Goal: Find specific page/section: Find specific page/section

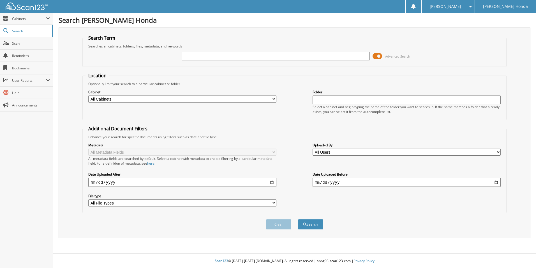
click at [376, 57] on span at bounding box center [378, 56] width 10 height 8
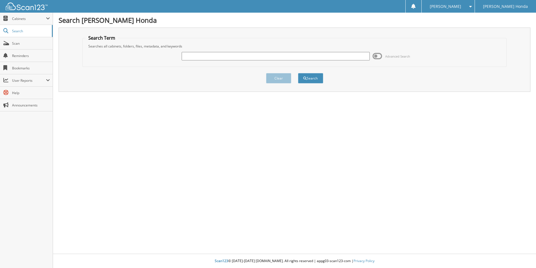
click at [300, 58] on input "text" at bounding box center [276, 56] width 188 height 8
type input "231974a"
click at [298, 73] on button "Search" at bounding box center [310, 78] width 25 height 10
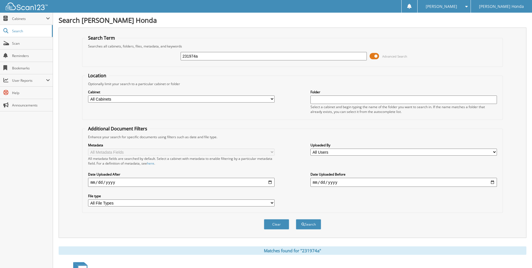
click at [372, 56] on span at bounding box center [375, 56] width 10 height 8
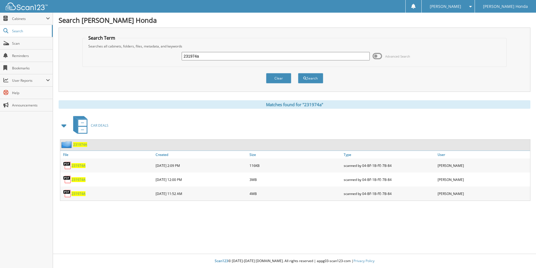
click at [80, 194] on span "231974A" at bounding box center [79, 193] width 14 height 5
click at [83, 182] on div "231974A" at bounding box center [107, 179] width 94 height 11
click at [83, 179] on span "231974A" at bounding box center [79, 179] width 14 height 5
click at [219, 56] on input "231974a" at bounding box center [276, 56] width 188 height 8
type input "2"
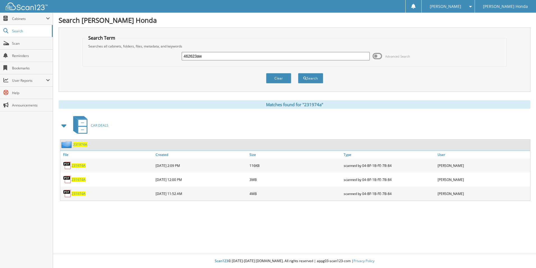
type input "462623aw"
click at [298, 73] on button "Search" at bounding box center [310, 78] width 25 height 10
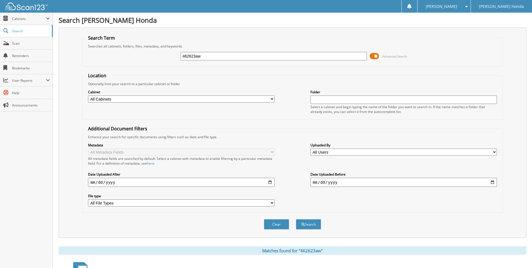
click at [370, 55] on span at bounding box center [375, 56] width 10 height 8
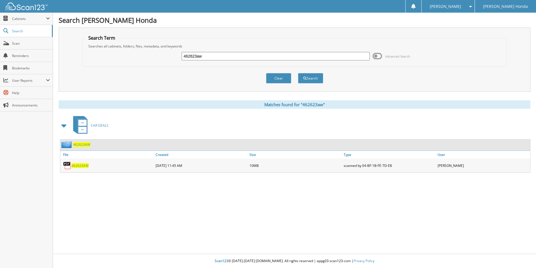
click at [84, 165] on span "462623AW" at bounding box center [80, 165] width 17 height 5
click at [232, 58] on input "462623aw" at bounding box center [276, 56] width 188 height 8
type input "4"
type input "498964w"
click at [298, 73] on button "Search" at bounding box center [310, 78] width 25 height 10
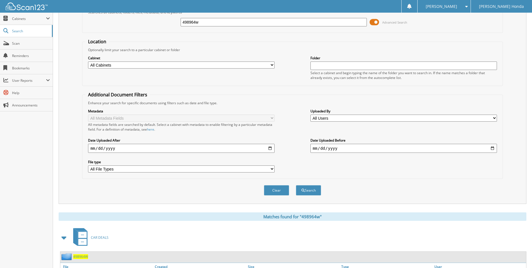
scroll to position [68, 0]
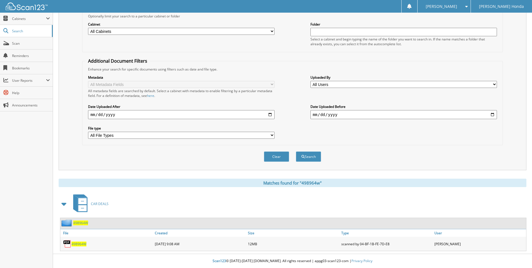
click at [73, 243] on span "498964W" at bounding box center [79, 243] width 15 height 5
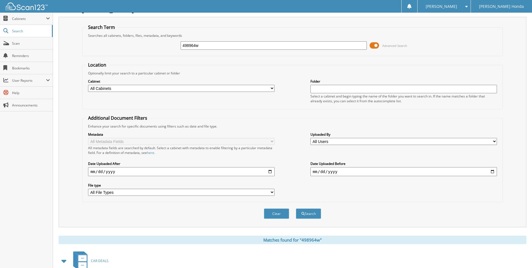
scroll to position [0, 0]
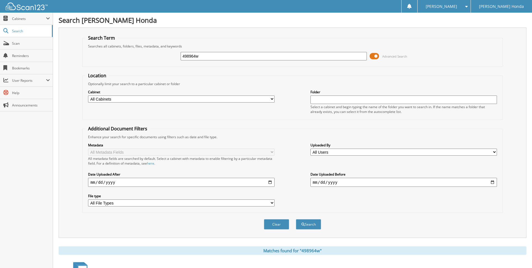
click at [234, 54] on input "498964w" at bounding box center [274, 56] width 187 height 8
type input "4"
type input "233133"
click at [296, 219] on button "Search" at bounding box center [308, 224] width 25 height 10
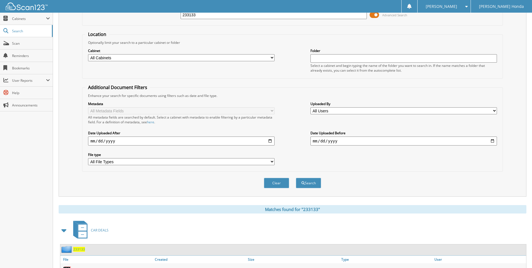
scroll to position [82, 0]
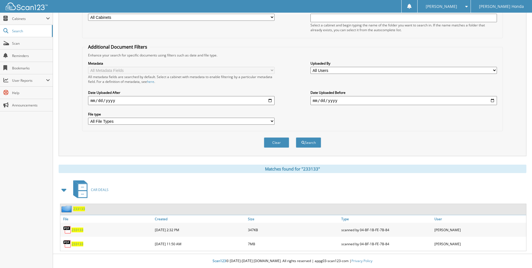
click at [79, 230] on span "233133" at bounding box center [78, 229] width 12 height 5
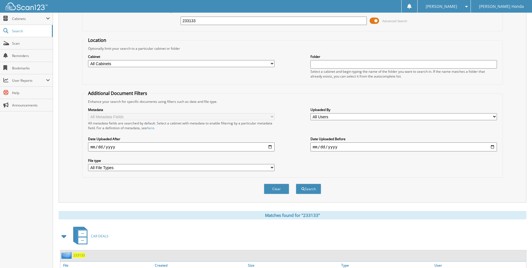
scroll to position [0, 0]
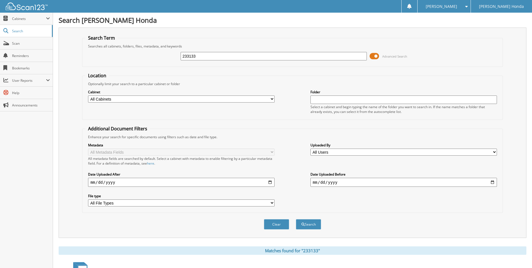
click at [202, 56] on input "233133" at bounding box center [274, 56] width 187 height 8
type input "2"
type input "231974a"
click at [296, 219] on button "Search" at bounding box center [308, 224] width 25 height 10
